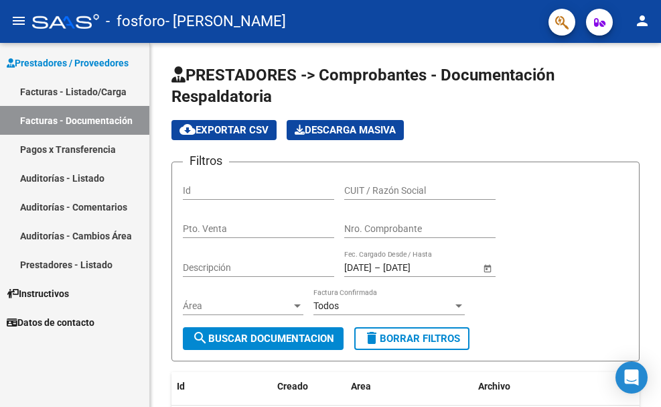
click at [63, 114] on link "Facturas - Documentación" at bounding box center [74, 120] width 149 height 29
click at [80, 91] on link "Facturas - Listado/Carga" at bounding box center [74, 91] width 149 height 29
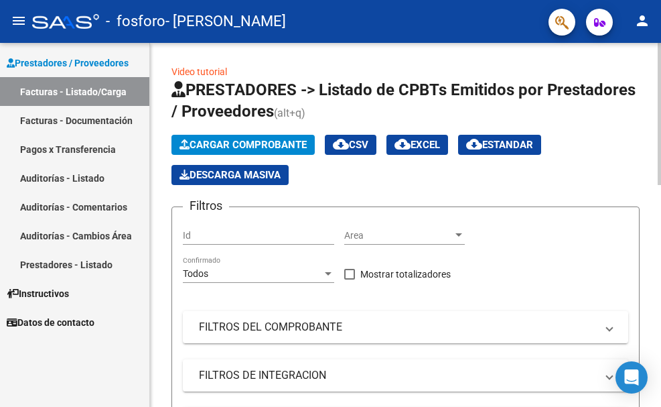
click at [214, 144] on span "Cargar Comprobante" at bounding box center [243, 145] width 127 height 12
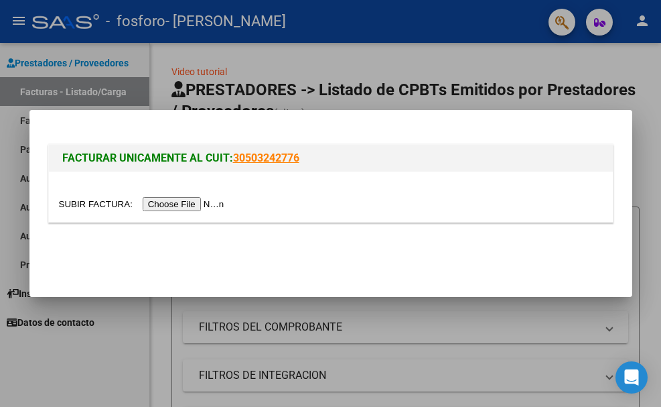
click at [200, 203] on input "file" at bounding box center [143, 204] width 169 height 14
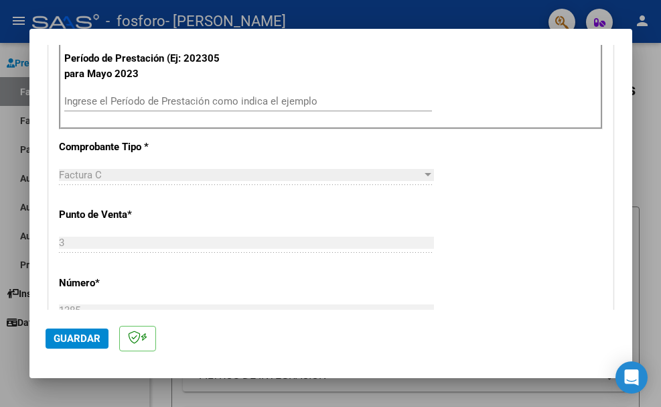
scroll to position [402, 0]
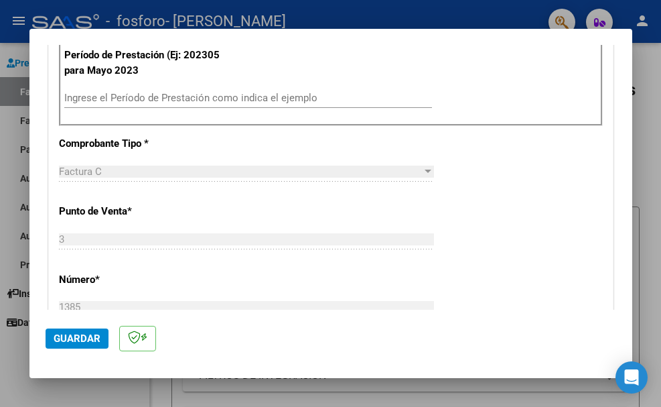
click at [268, 102] on input "Ingrese el Período de Prestación como indica el ejemplo" at bounding box center [248, 98] width 368 height 12
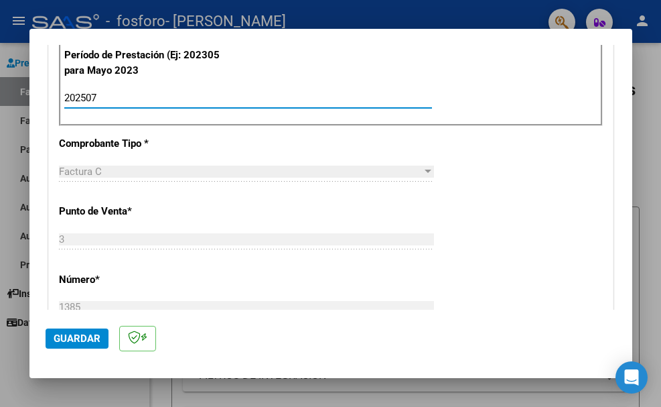
type input "202507"
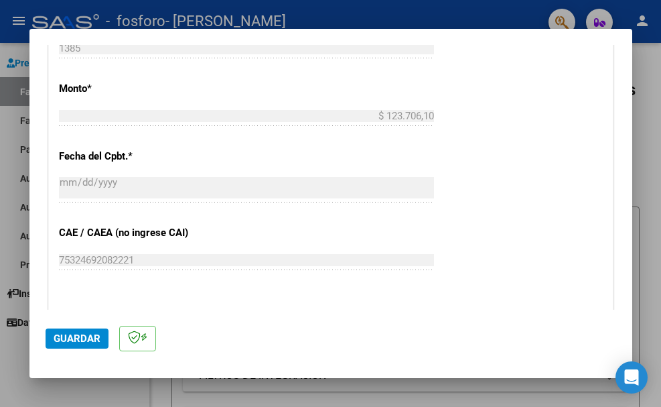
scroll to position [780, 0]
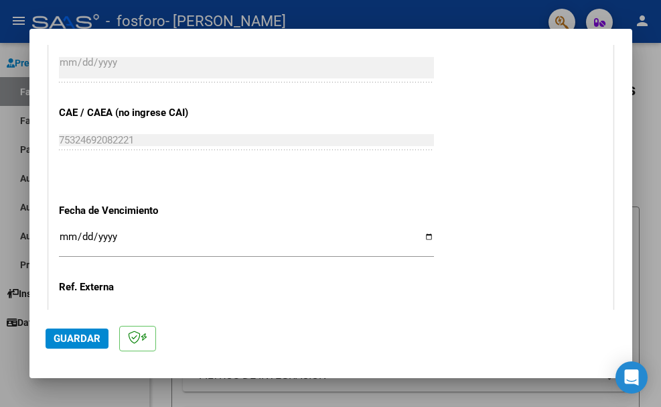
drag, startPoint x: 641, startPoint y: 247, endPoint x: 637, endPoint y: 237, distance: 10.2
click at [637, 237] on div at bounding box center [330, 203] width 661 height 407
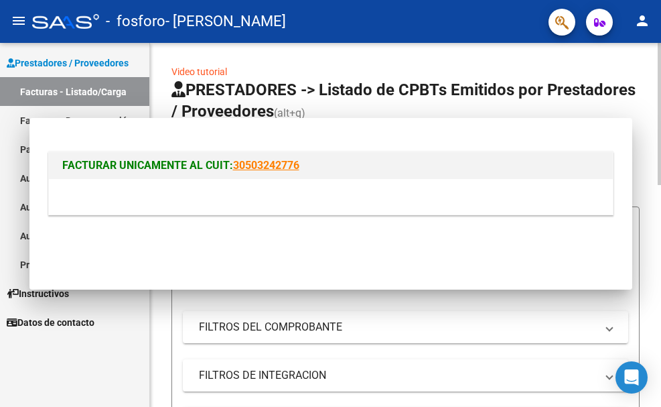
scroll to position [0, 0]
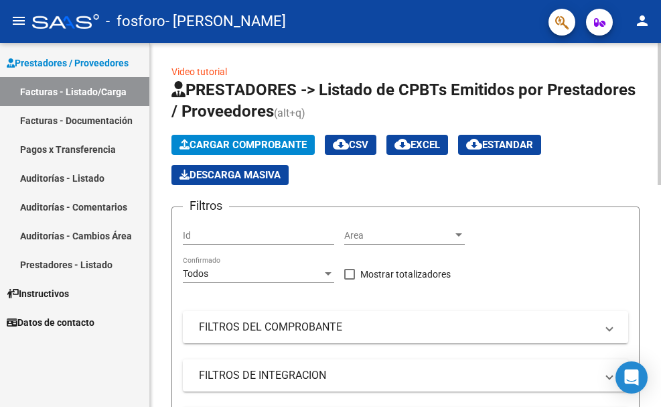
click at [291, 147] on span "Cargar Comprobante" at bounding box center [243, 145] width 127 height 12
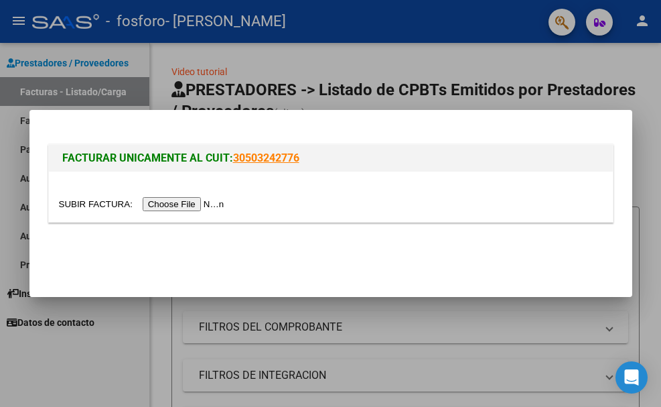
click at [207, 202] on input "file" at bounding box center [143, 204] width 169 height 14
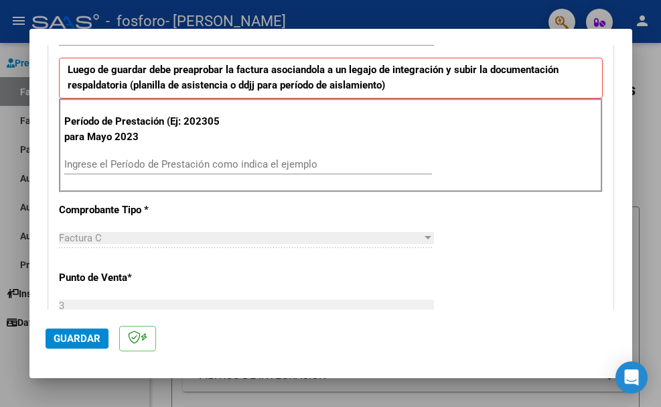
scroll to position [355, 0]
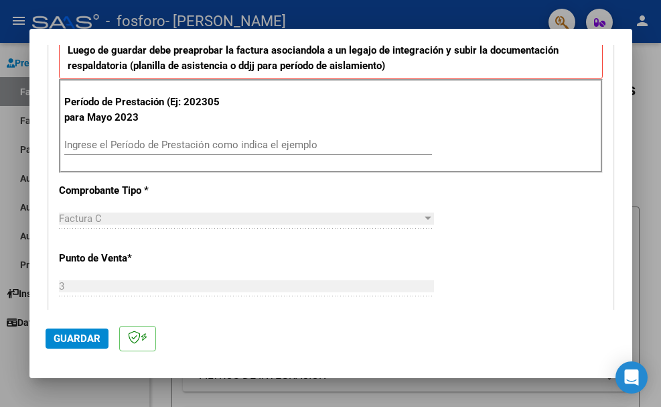
click at [278, 150] on input "Ingrese el Período de Prestación como indica el ejemplo" at bounding box center [248, 145] width 368 height 12
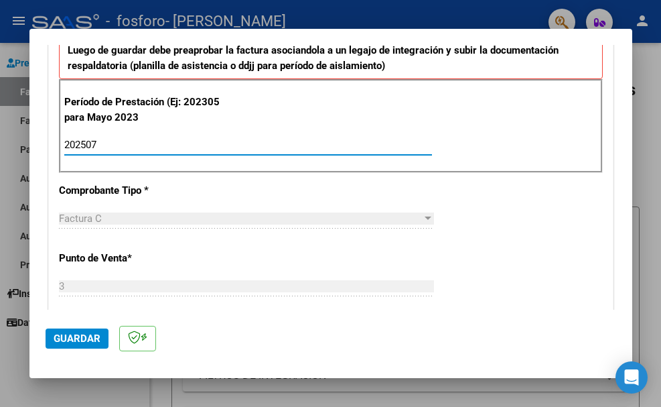
type input "202507"
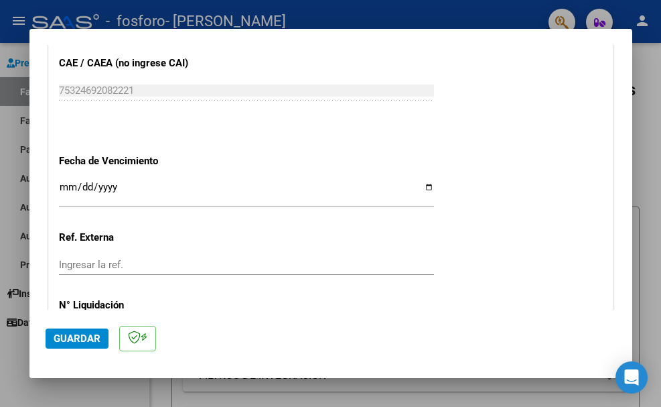
scroll to position [843, 0]
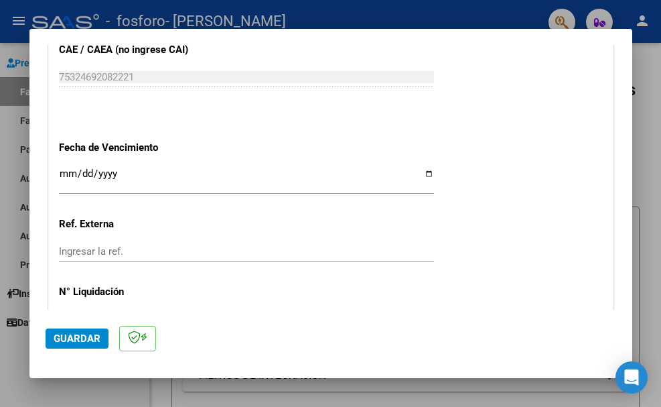
click at [422, 171] on input "Ingresar la fecha" at bounding box center [246, 178] width 375 height 21
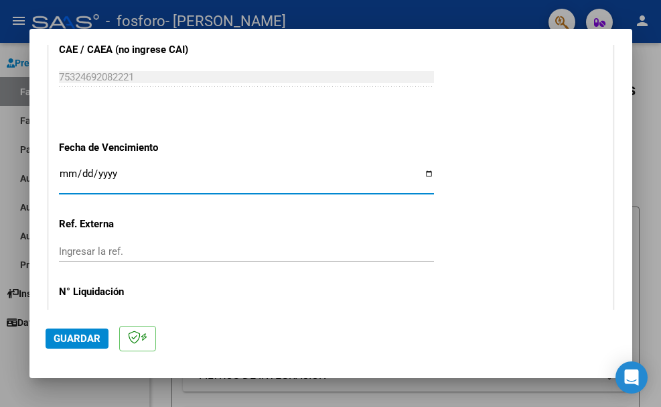
type input "[DATE]"
click at [88, 340] on span "Guardar" at bounding box center [77, 338] width 47 height 12
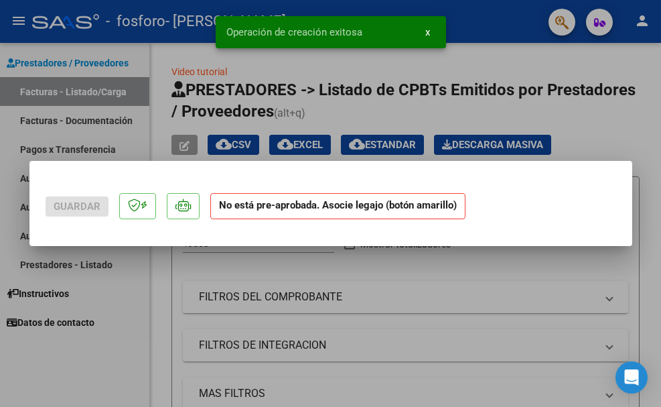
scroll to position [0, 0]
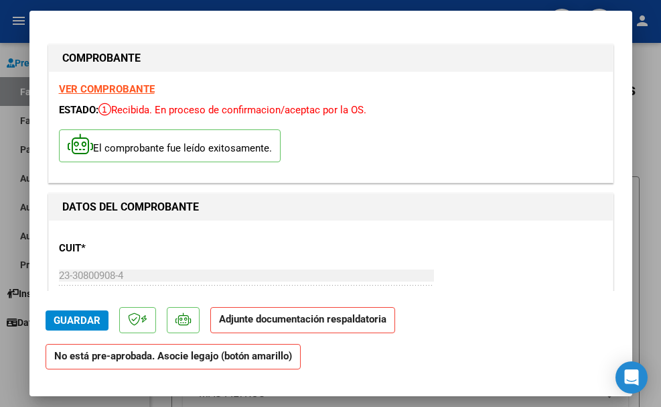
click at [258, 366] on strong "No está pre-aprobada. Asocie legajo (botón amarillo)" at bounding box center [173, 357] width 255 height 26
click at [210, 356] on strong "No está pre-aprobada. Asocie legajo (botón amarillo)" at bounding box center [173, 357] width 255 height 26
click at [354, 312] on p "Adjunte documentación respaldatoria" at bounding box center [302, 320] width 185 height 26
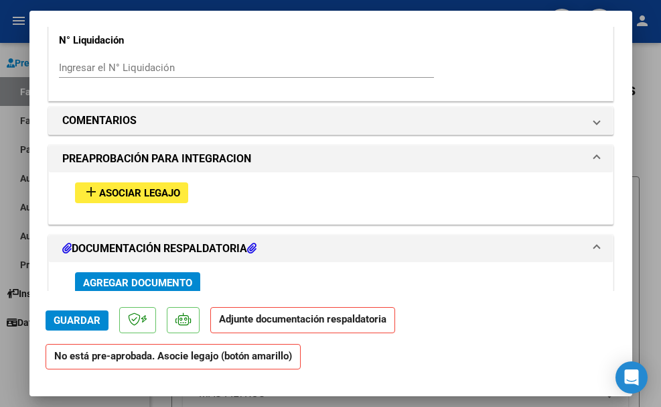
scroll to position [1127, 0]
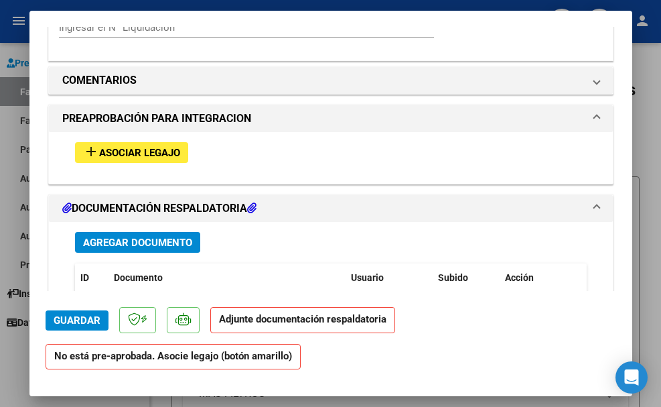
click at [161, 153] on span "Asociar Legajo" at bounding box center [139, 153] width 81 height 12
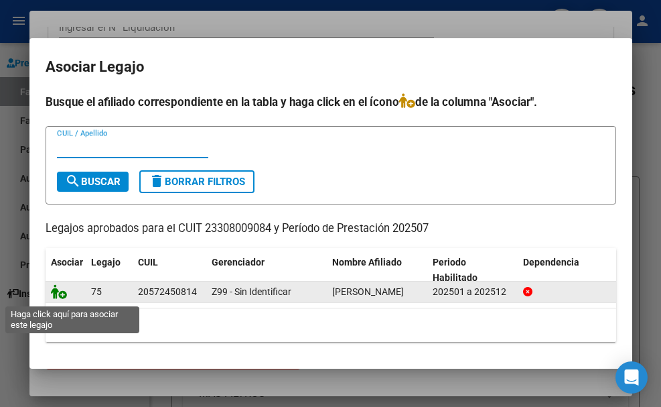
click at [57, 295] on icon at bounding box center [59, 291] width 16 height 15
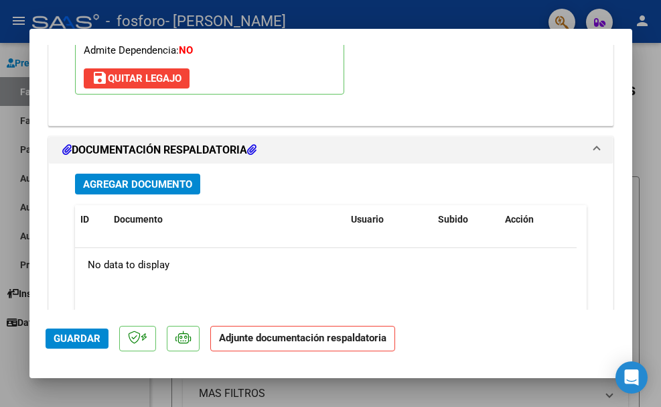
scroll to position [1448, 0]
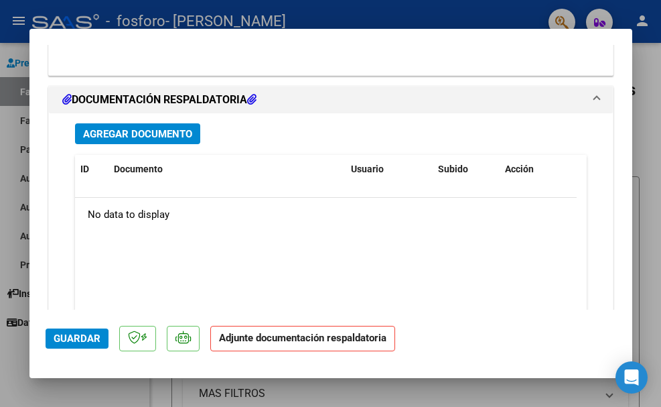
click at [180, 135] on span "Agregar Documento" at bounding box center [137, 134] width 109 height 12
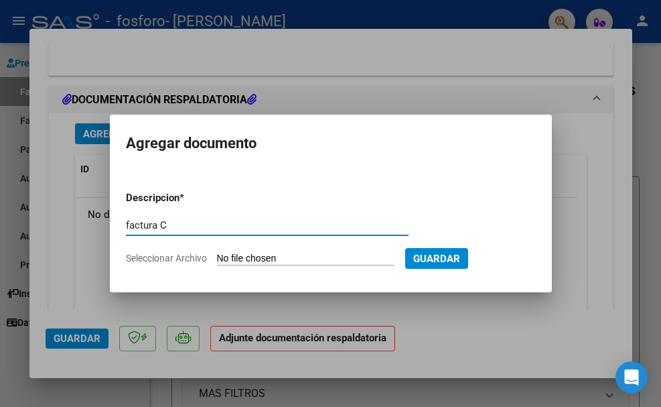
type input "factura C"
click at [313, 256] on input "Seleccionar Archivo" at bounding box center [306, 259] width 178 height 13
type input "C:\fakepath\[PERSON_NAME][DATE].pdf"
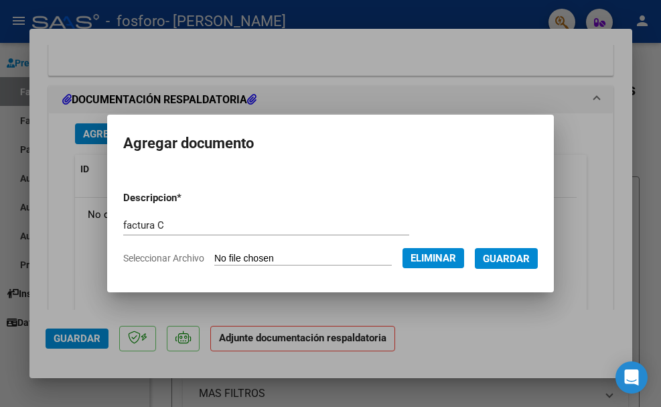
click at [513, 258] on span "Guardar" at bounding box center [506, 259] width 47 height 12
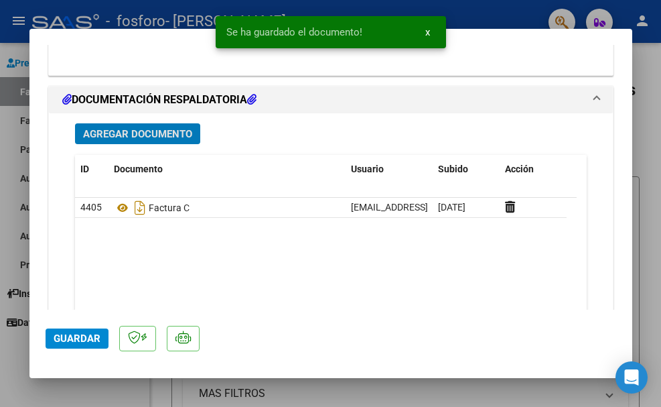
click at [178, 134] on span "Agregar Documento" at bounding box center [137, 134] width 109 height 12
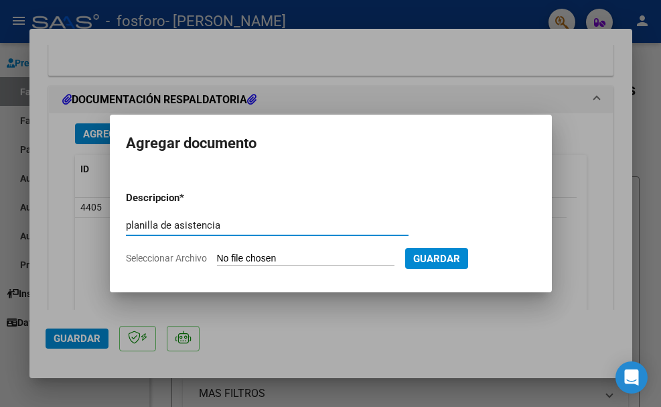
type input "planilla de asistencia"
click at [234, 259] on input "Seleccionar Archivo" at bounding box center [306, 259] width 178 height 13
type input "C:\fakepath\planilla [PERSON_NAME][DATE].pdf"
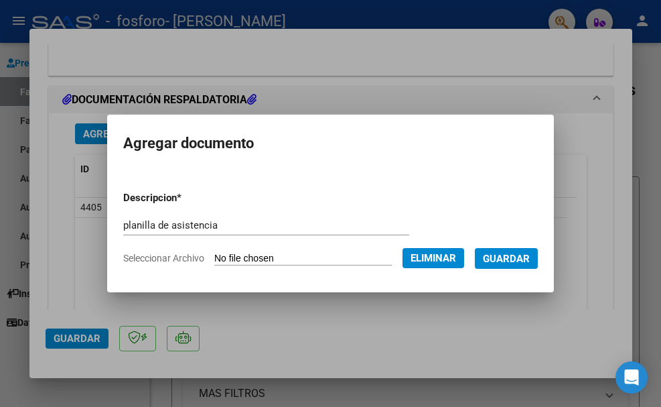
click at [506, 255] on span "Guardar" at bounding box center [506, 259] width 47 height 12
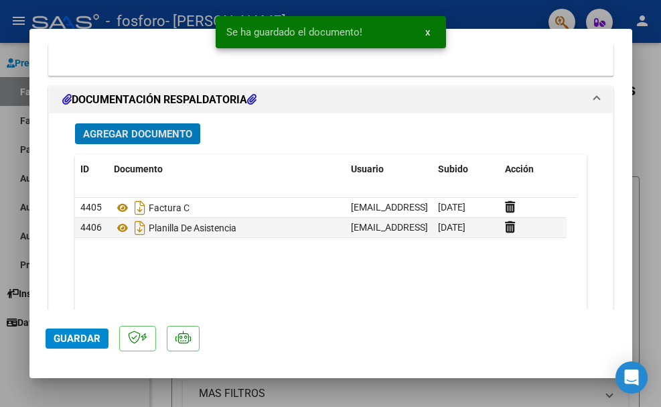
click at [176, 137] on span "Agregar Documento" at bounding box center [137, 134] width 109 height 12
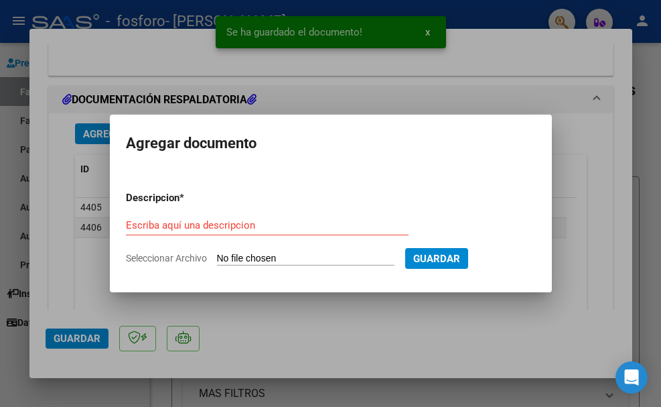
click at [240, 255] on input "Seleccionar Archivo" at bounding box center [306, 259] width 178 height 13
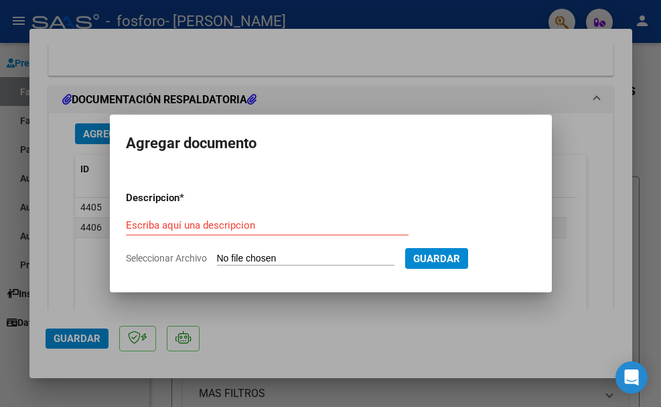
click at [368, 333] on div at bounding box center [330, 203] width 661 height 407
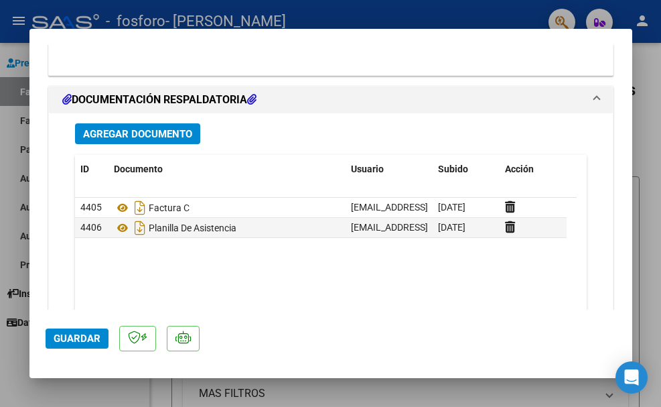
click at [88, 336] on span "Guardar" at bounding box center [77, 338] width 47 height 12
click at [91, 338] on span "Guardar" at bounding box center [77, 338] width 47 height 12
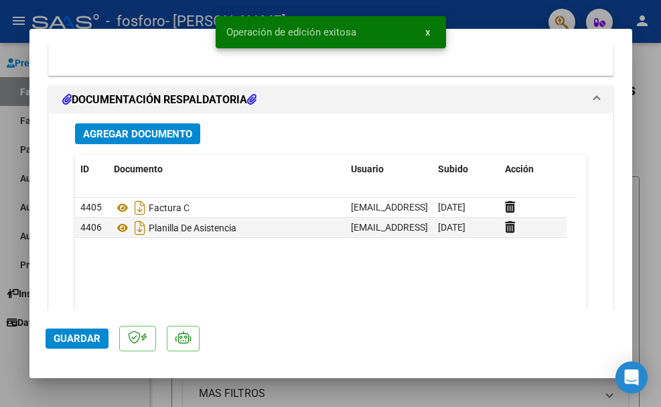
click at [655, 81] on div at bounding box center [330, 203] width 661 height 407
type input "$ 0,00"
